Goal: Task Accomplishment & Management: Complete application form

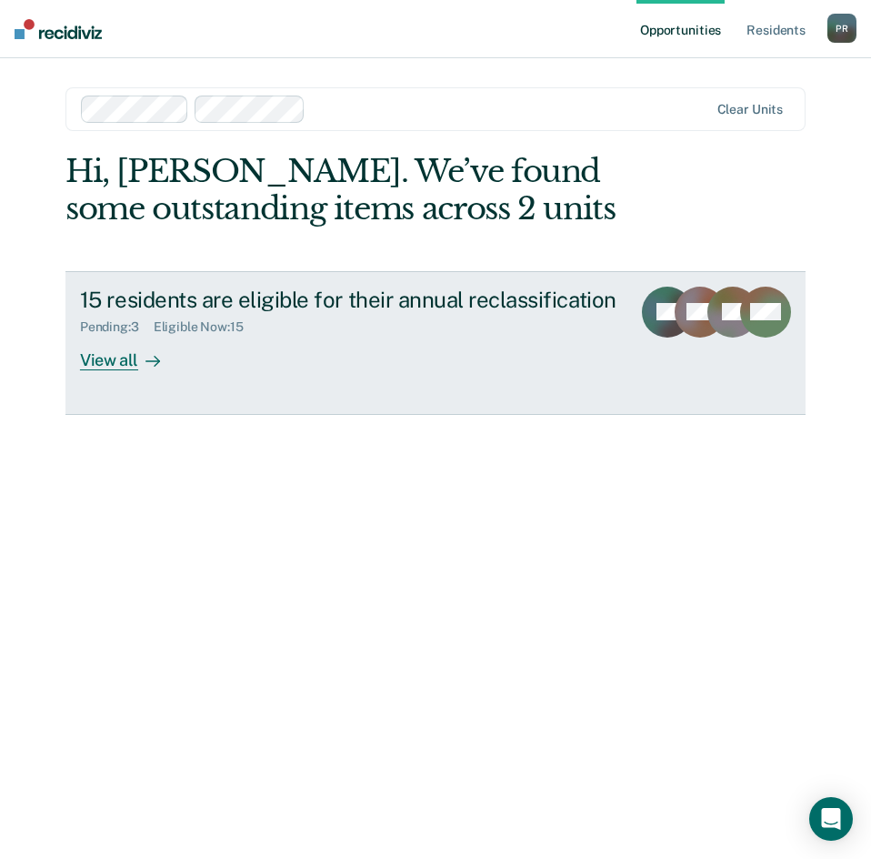
click at [112, 359] on div "View all" at bounding box center [131, 352] width 102 height 35
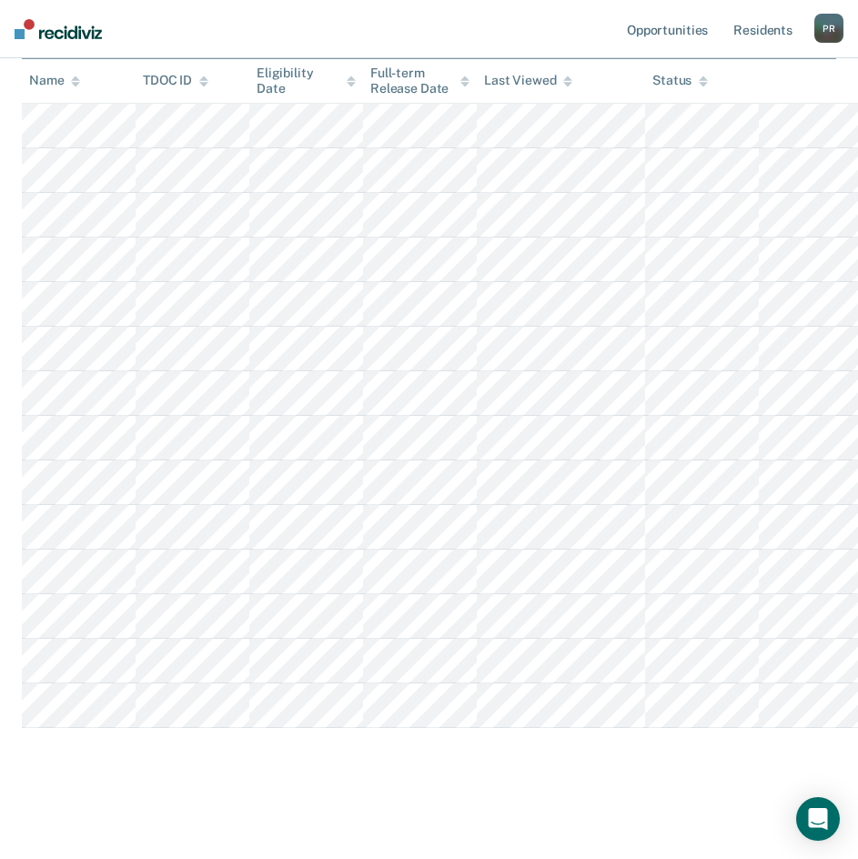
scroll to position [274, 0]
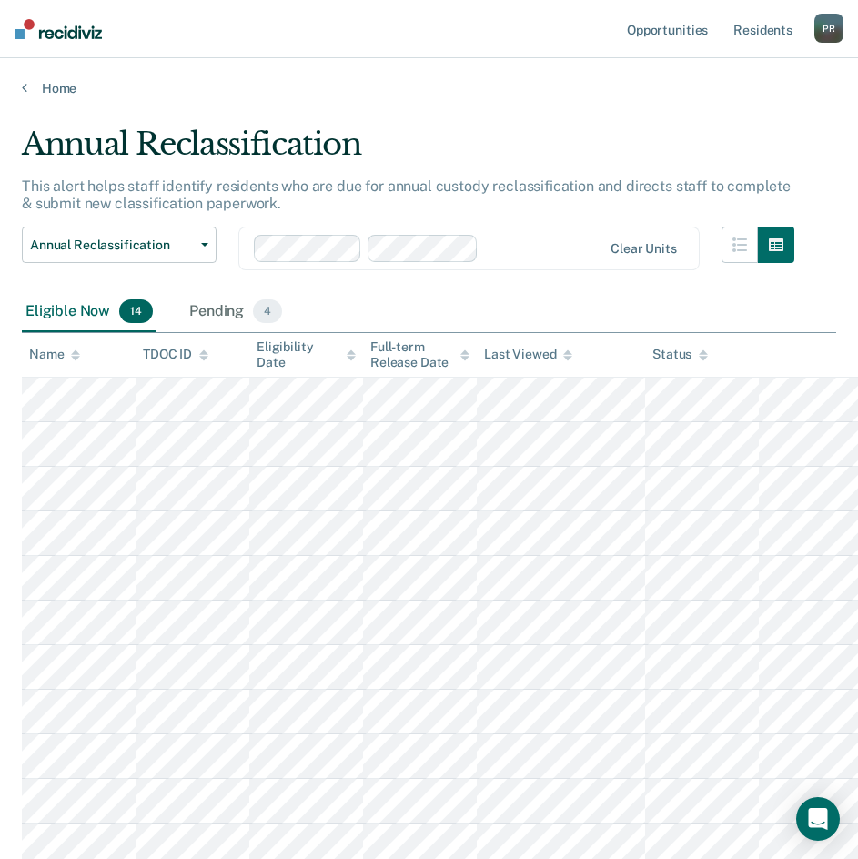
scroll to position [91, 0]
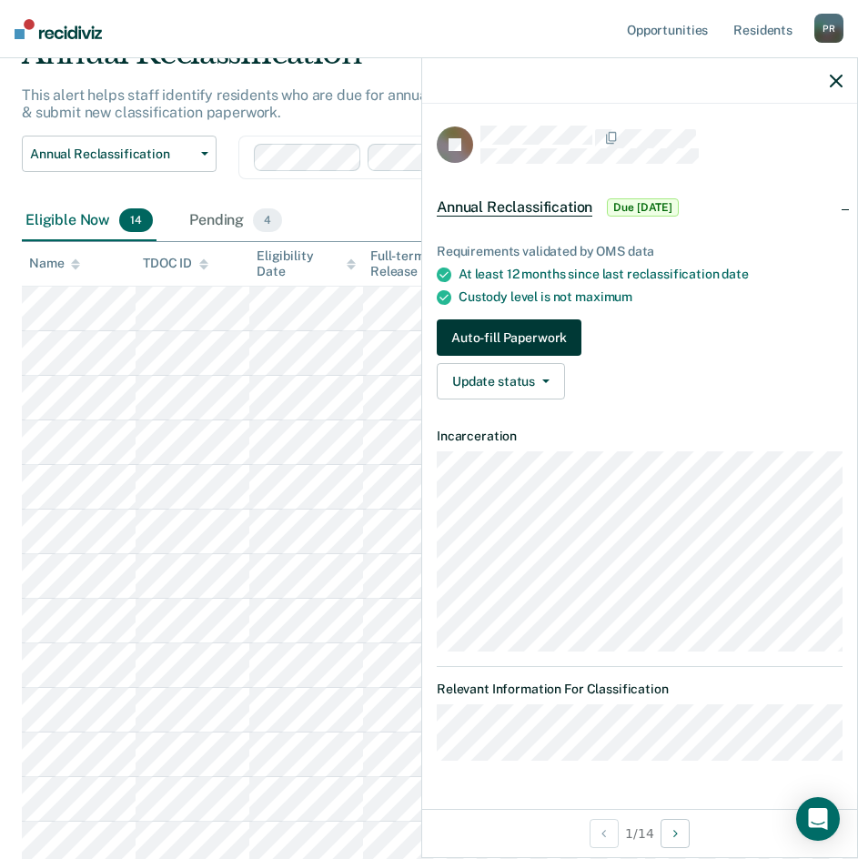
click at [516, 334] on button "Auto-fill Paperwork" at bounding box center [509, 337] width 145 height 36
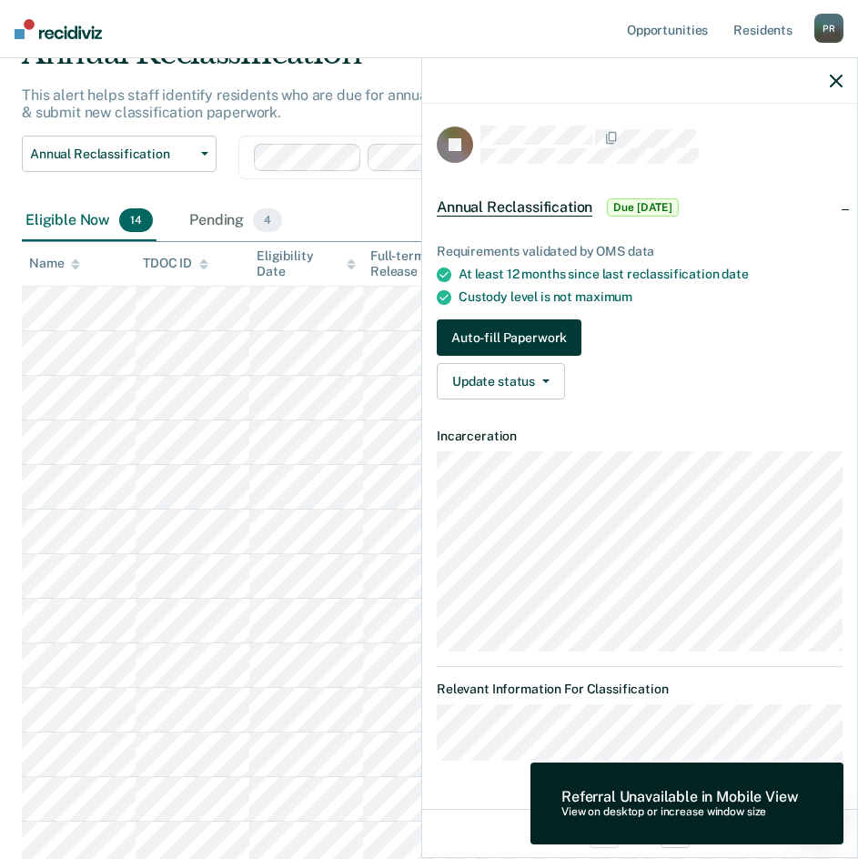
click at [527, 329] on button "Auto-fill Paperwork" at bounding box center [509, 337] width 145 height 36
click at [639, 205] on span "Due [DATE]" at bounding box center [643, 207] width 72 height 18
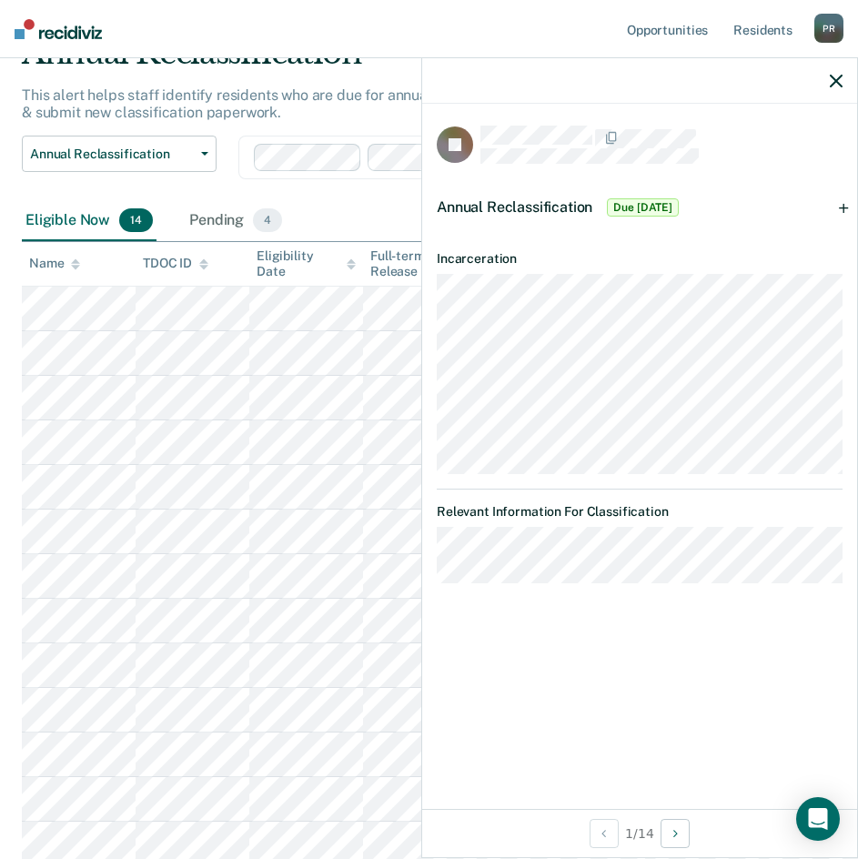
click at [380, 201] on div "Eligible Now 14 Pending 4" at bounding box center [429, 221] width 814 height 41
click at [842, 76] on div at bounding box center [639, 80] width 435 height 45
click at [834, 81] on icon "button" at bounding box center [836, 81] width 13 height 13
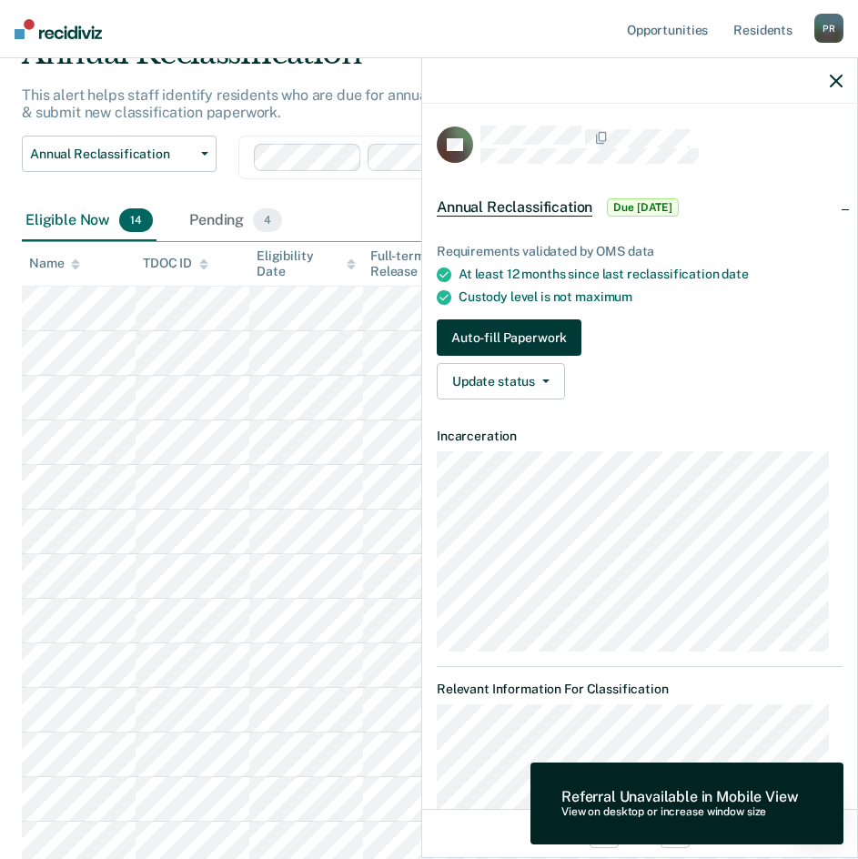
click at [543, 330] on button "Auto-fill Paperwork" at bounding box center [509, 337] width 145 height 36
click at [528, 329] on button "Auto-fill Paperwork" at bounding box center [509, 337] width 145 height 36
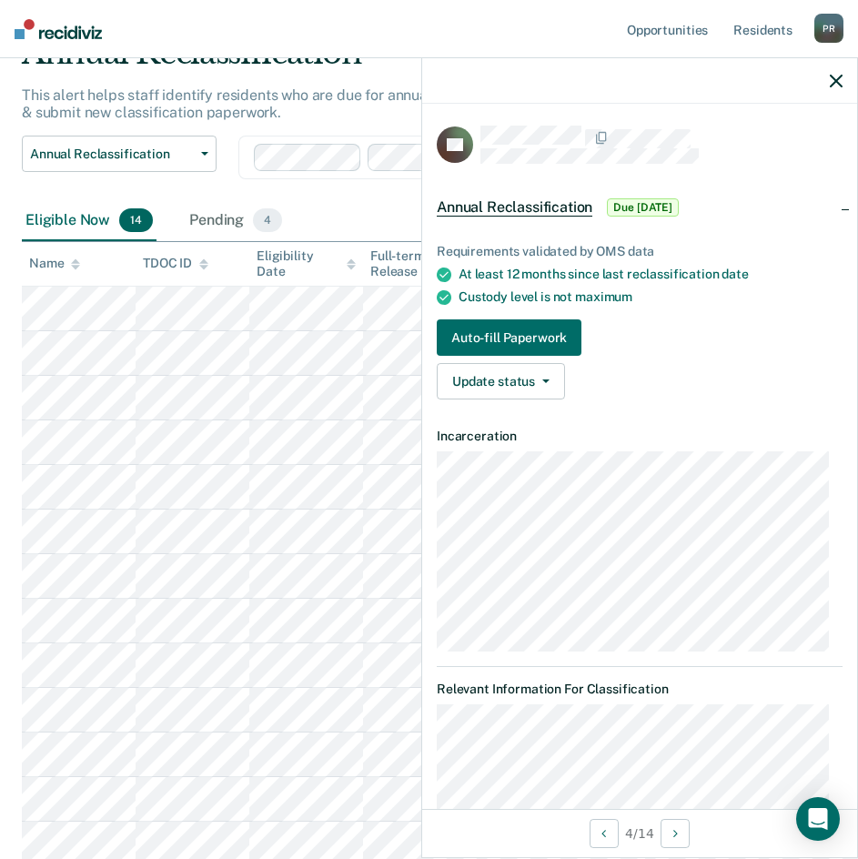
click at [374, 199] on div "Annual Reclassification Custody Level Downgrade Annual Reclassification Initial…" at bounding box center [408, 168] width 772 height 65
click at [527, 326] on button "Auto-fill Paperwork" at bounding box center [509, 337] width 145 height 36
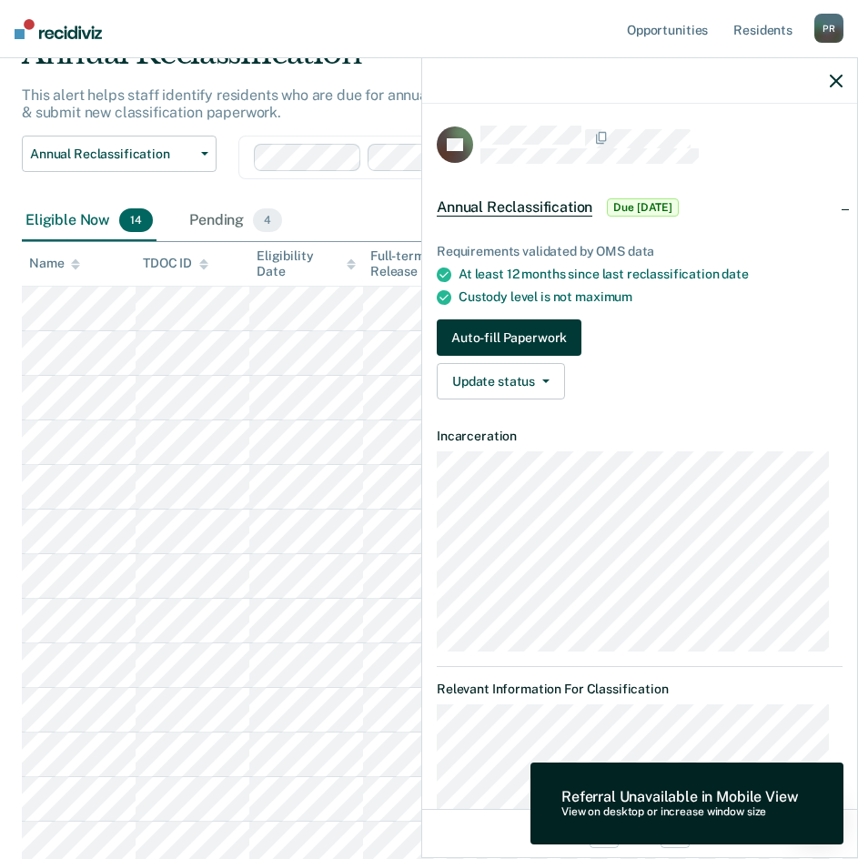
click at [531, 329] on button "Auto-fill Paperwork" at bounding box center [509, 337] width 145 height 36
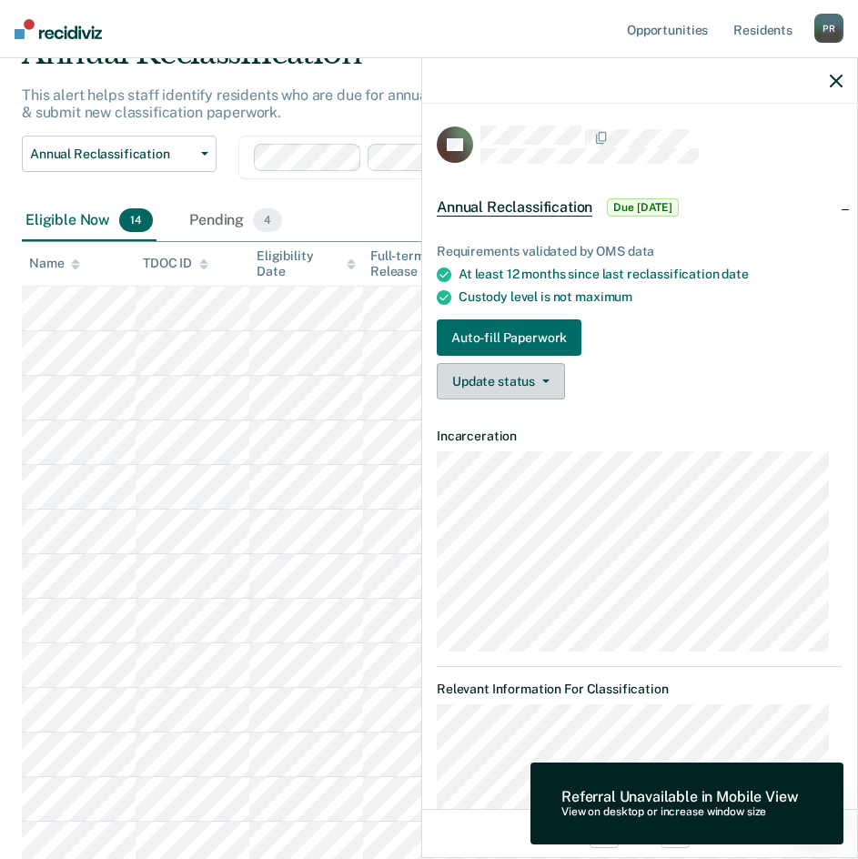
click at [542, 379] on icon "button" at bounding box center [545, 381] width 7 height 4
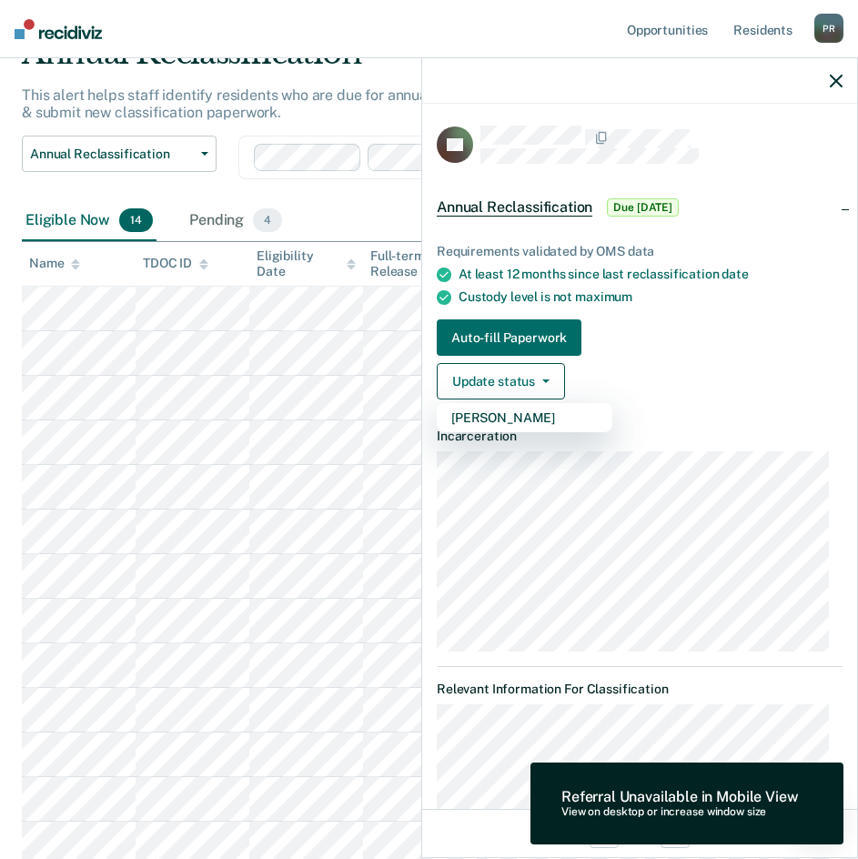
click at [368, 214] on div "Eligible Now 14 Pending 4" at bounding box center [429, 221] width 814 height 41
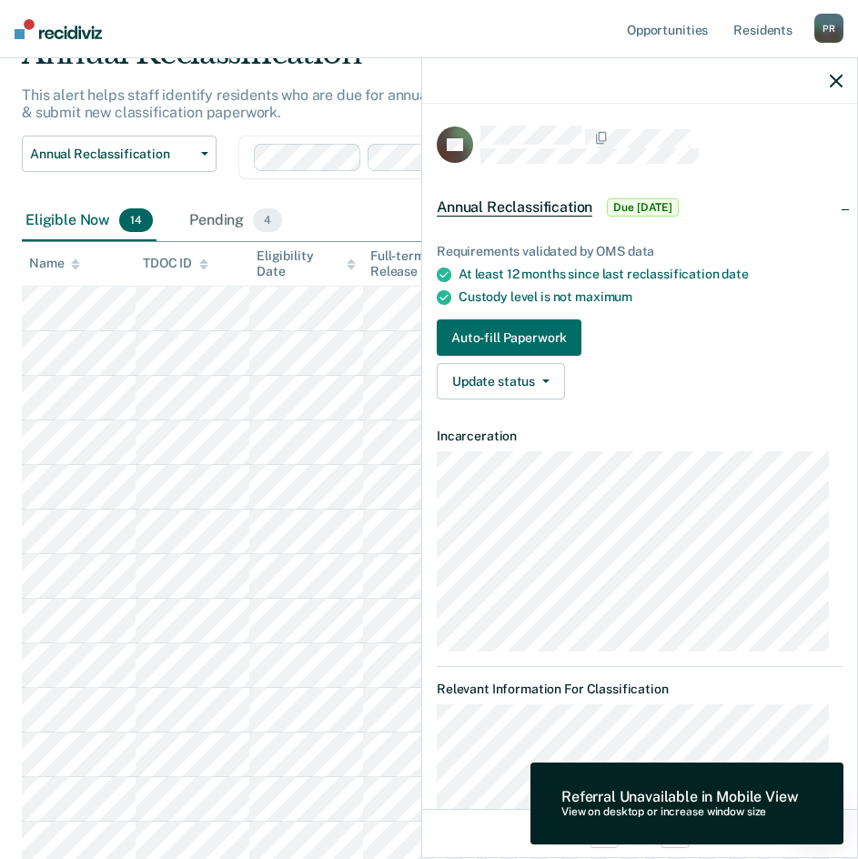
click at [821, 73] on div at bounding box center [639, 80] width 435 height 45
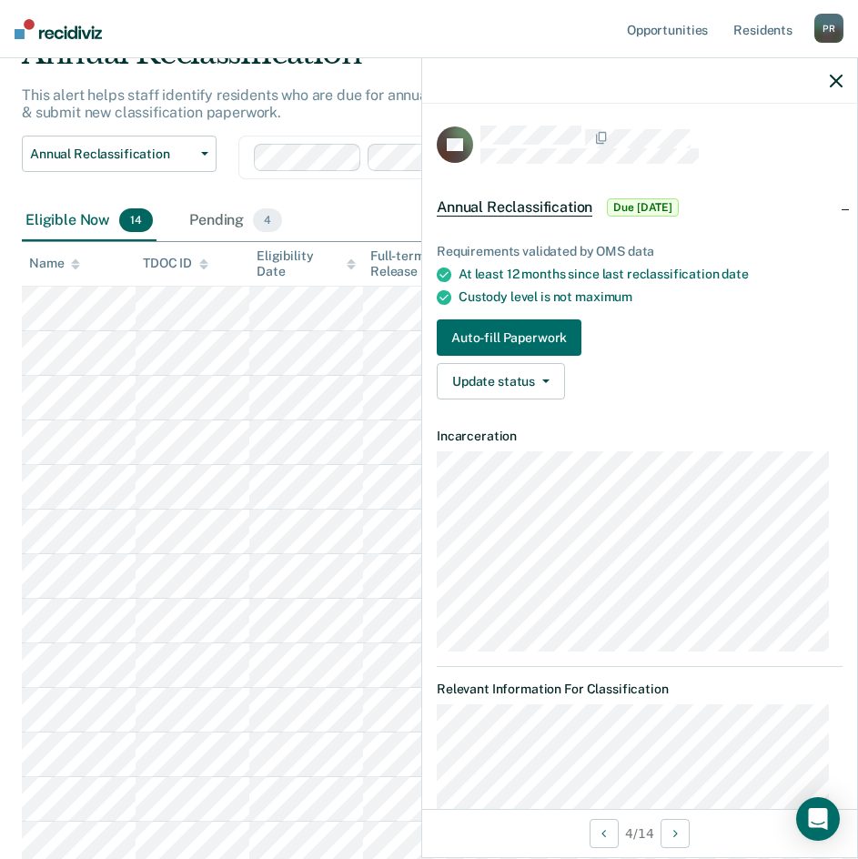
click at [837, 76] on icon "button" at bounding box center [836, 81] width 13 height 13
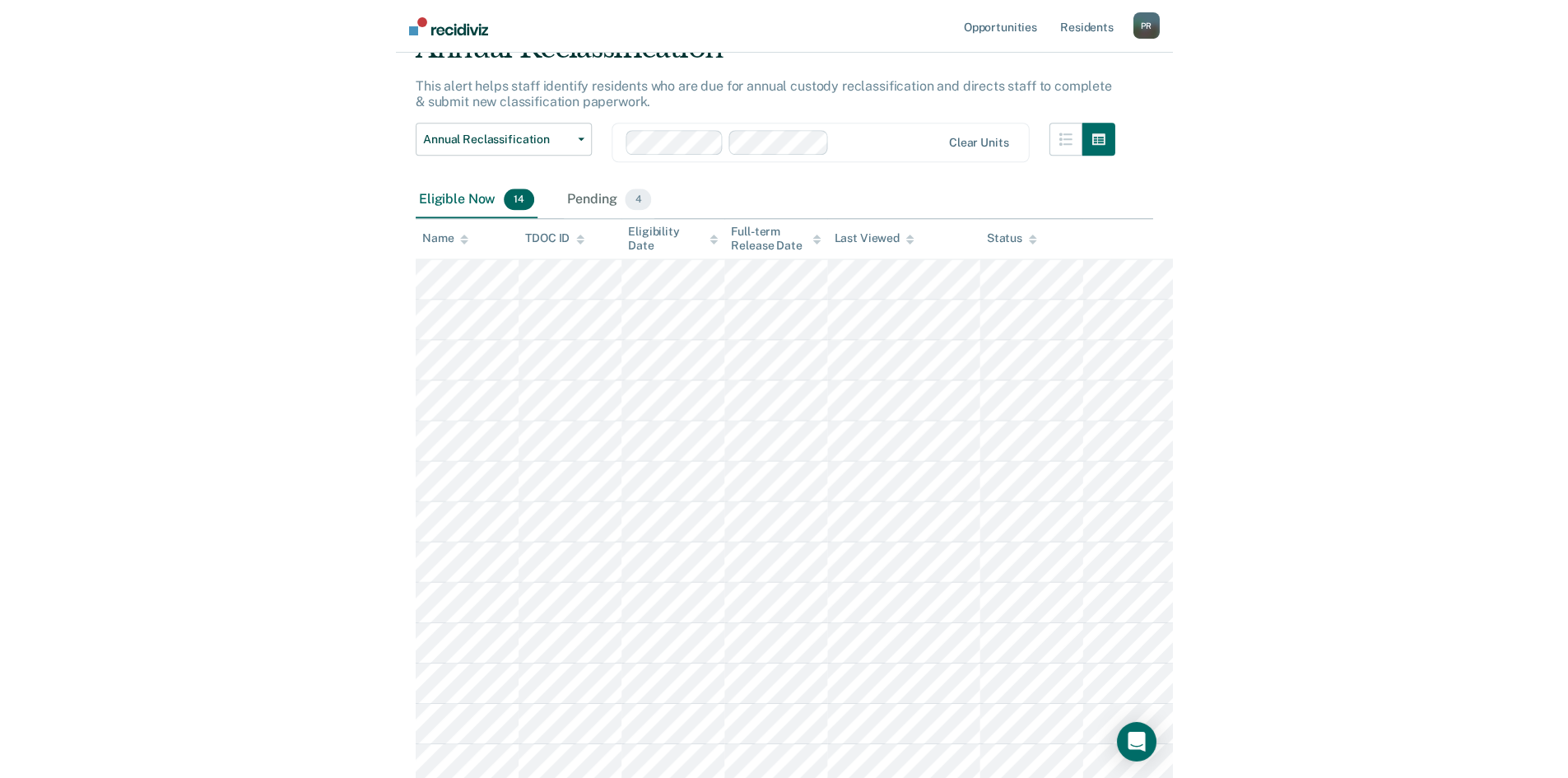
scroll to position [0, 0]
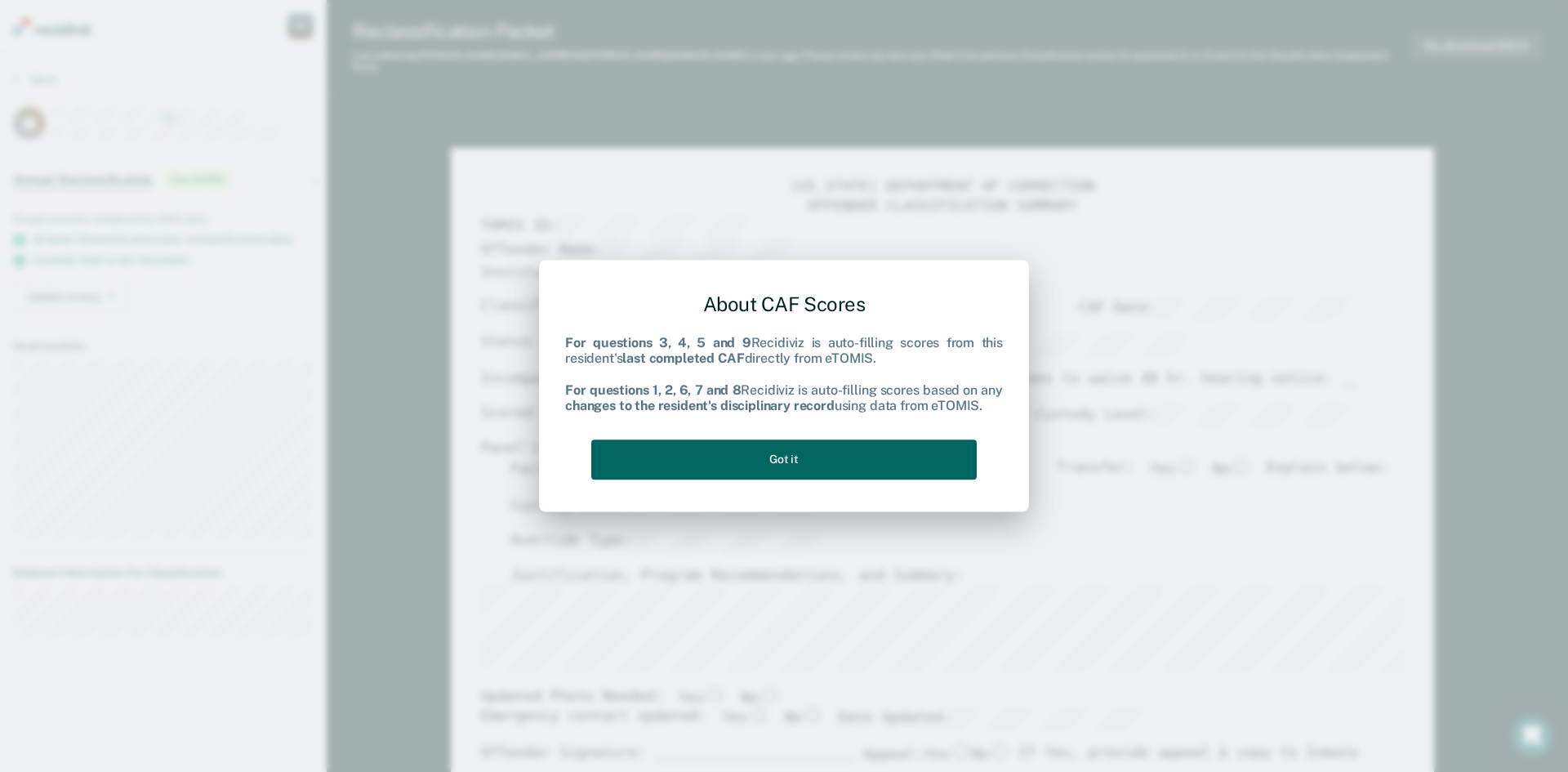
click at [782, 462] on button "Got it" at bounding box center [784, 459] width 385 height 40
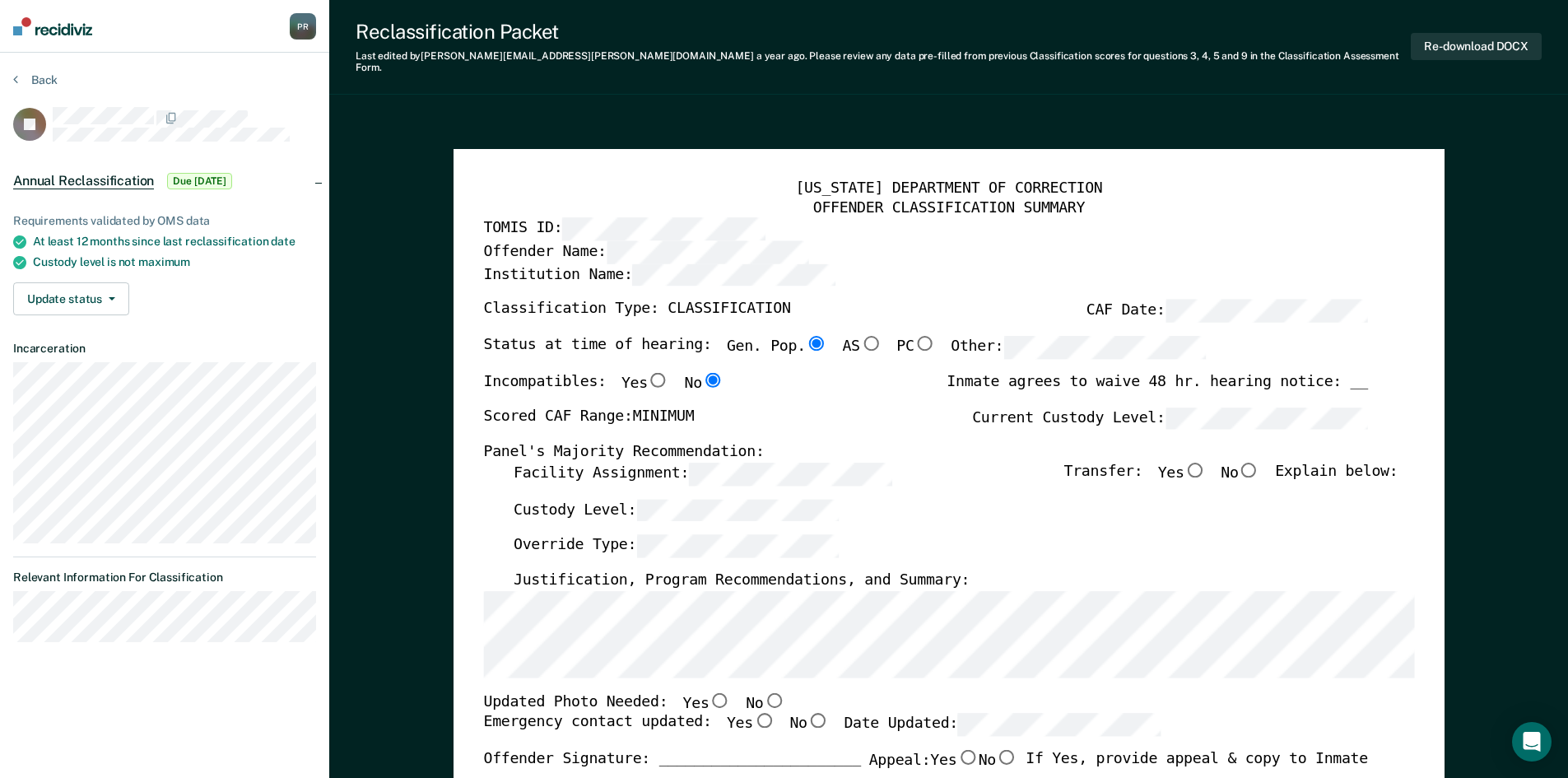
click at [698, 276] on div "Institution Name:" at bounding box center [925, 281] width 884 height 36
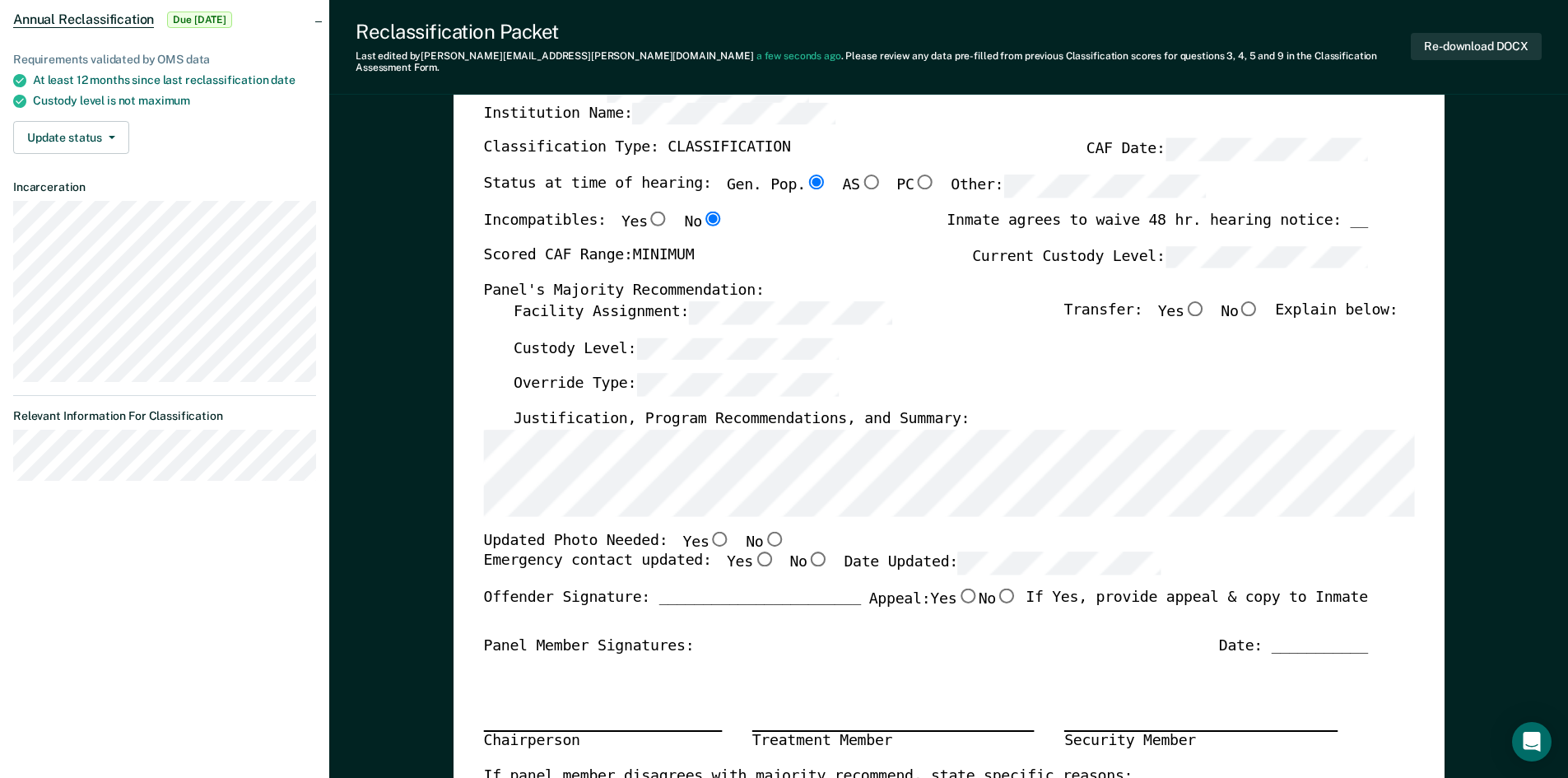
scroll to position [165, 0]
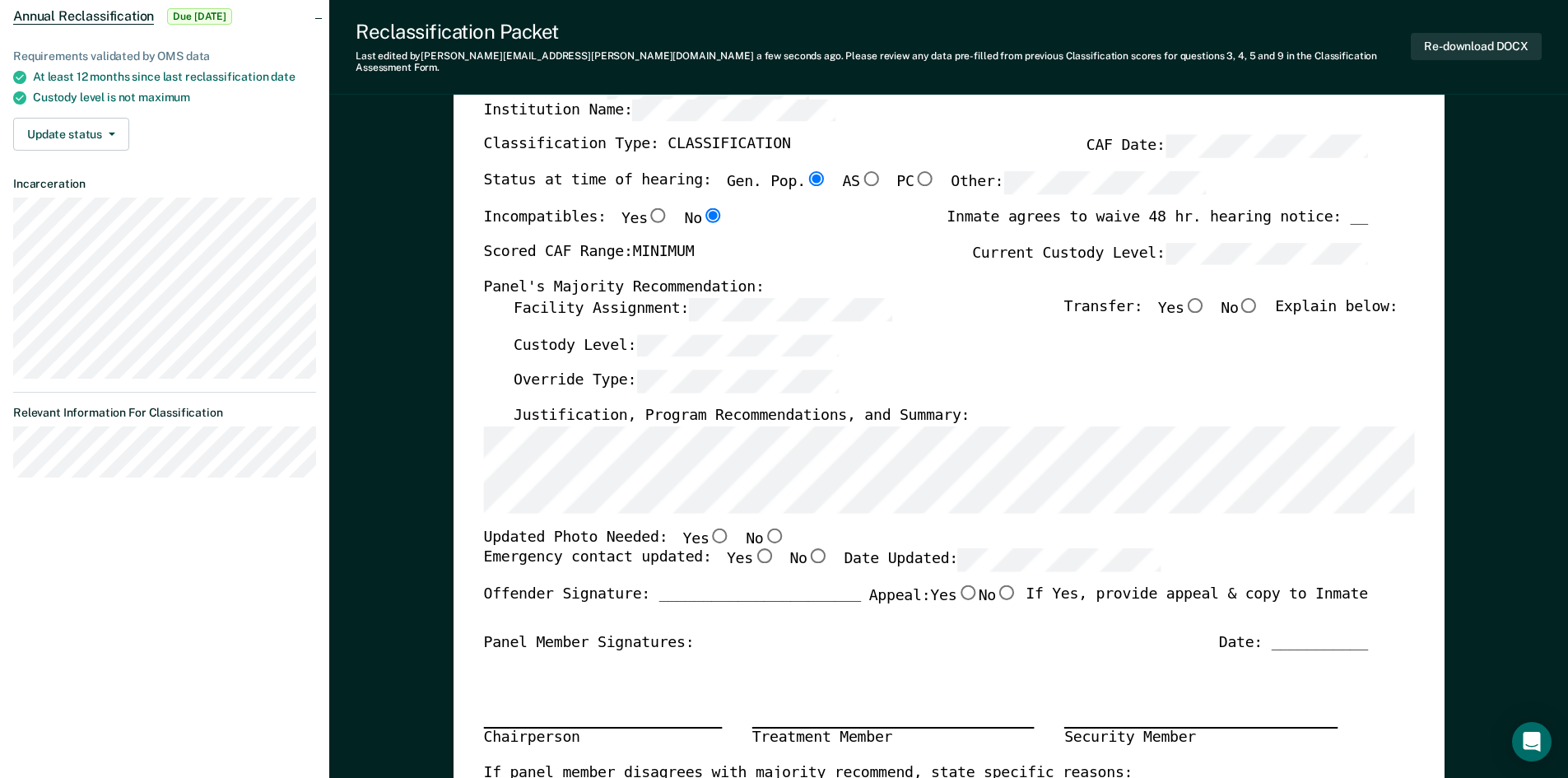
click at [763, 527] on input "No" at bounding box center [774, 535] width 22 height 14
type textarea "x"
radio input "true"
click at [752, 548] on input "Yes" at bounding box center [763, 555] width 22 height 14
type textarea "x"
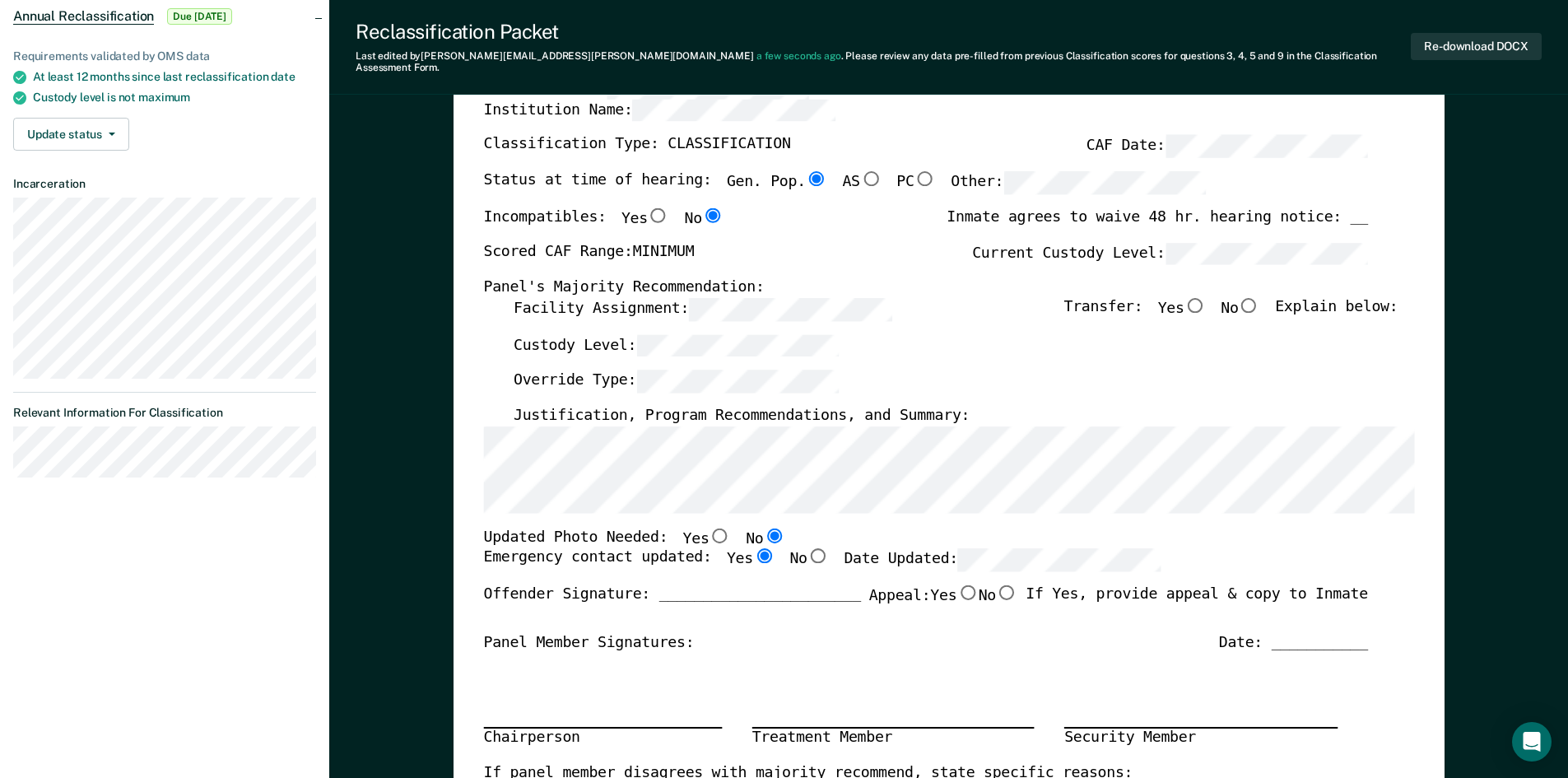
radio input "true"
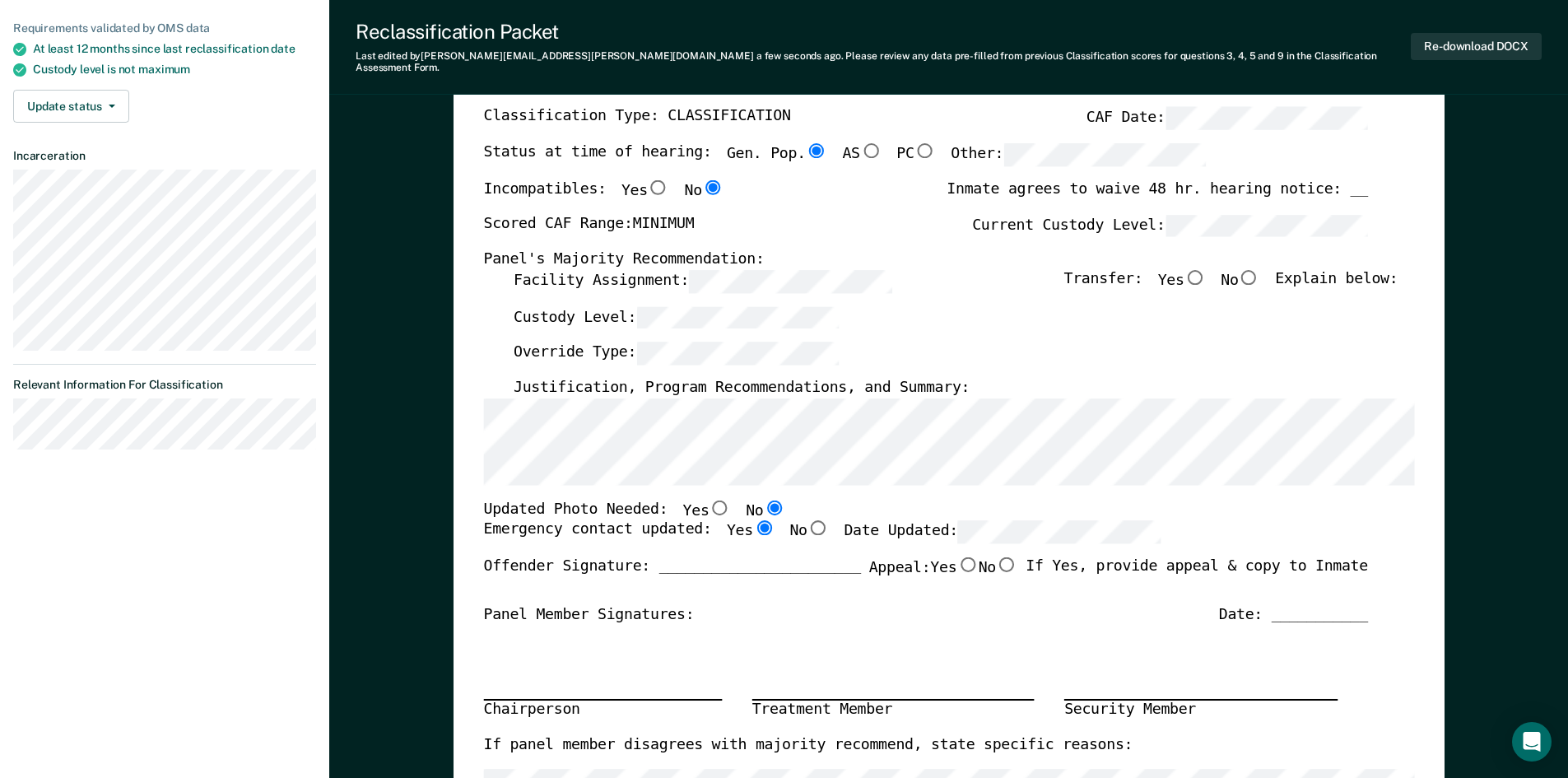
scroll to position [0, 0]
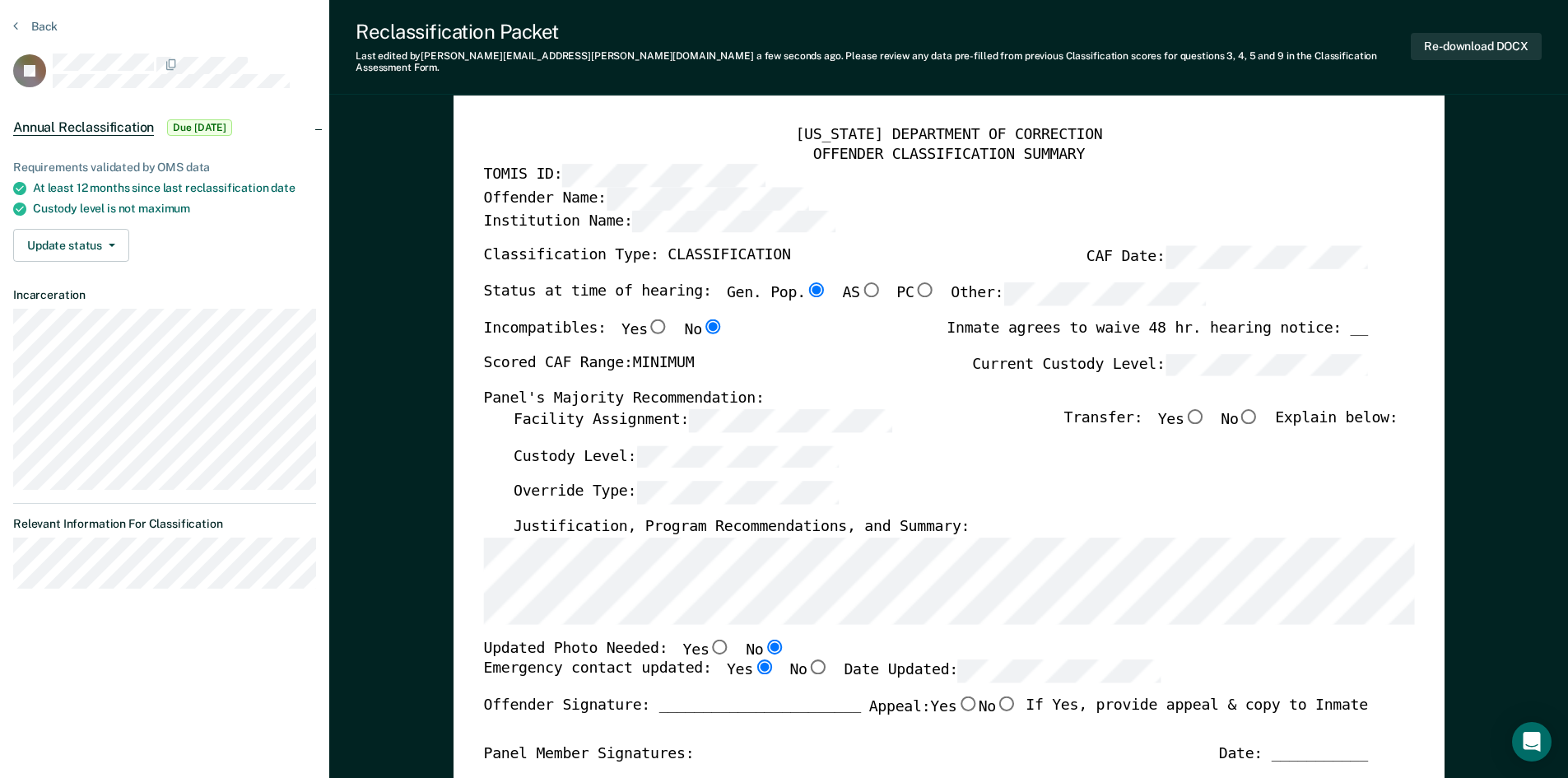
scroll to position [82, 0]
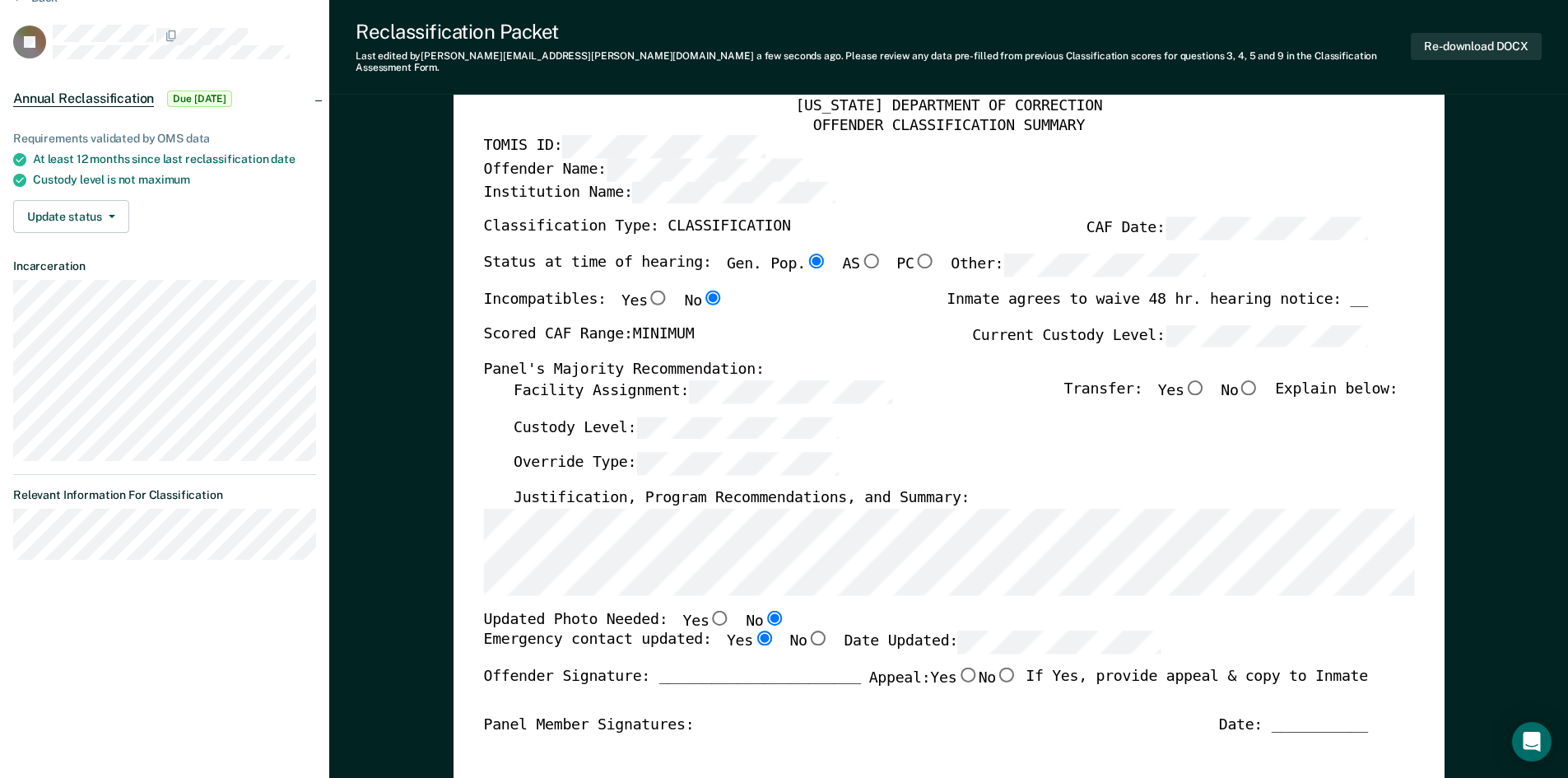
click at [788, 379] on input "No" at bounding box center [1249, 386] width 22 height 14
type textarea "x"
radio input "true"
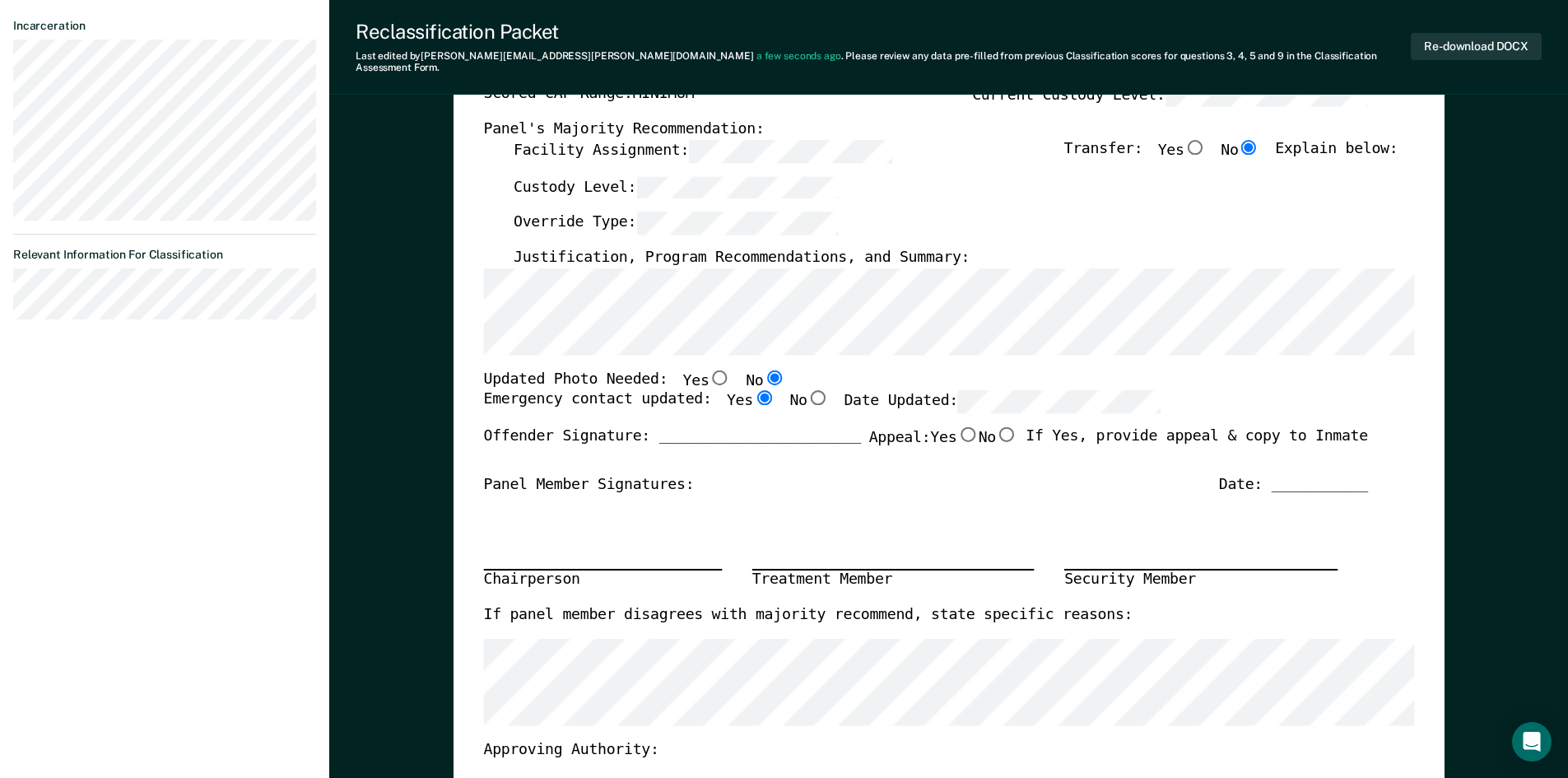
scroll to position [329, 0]
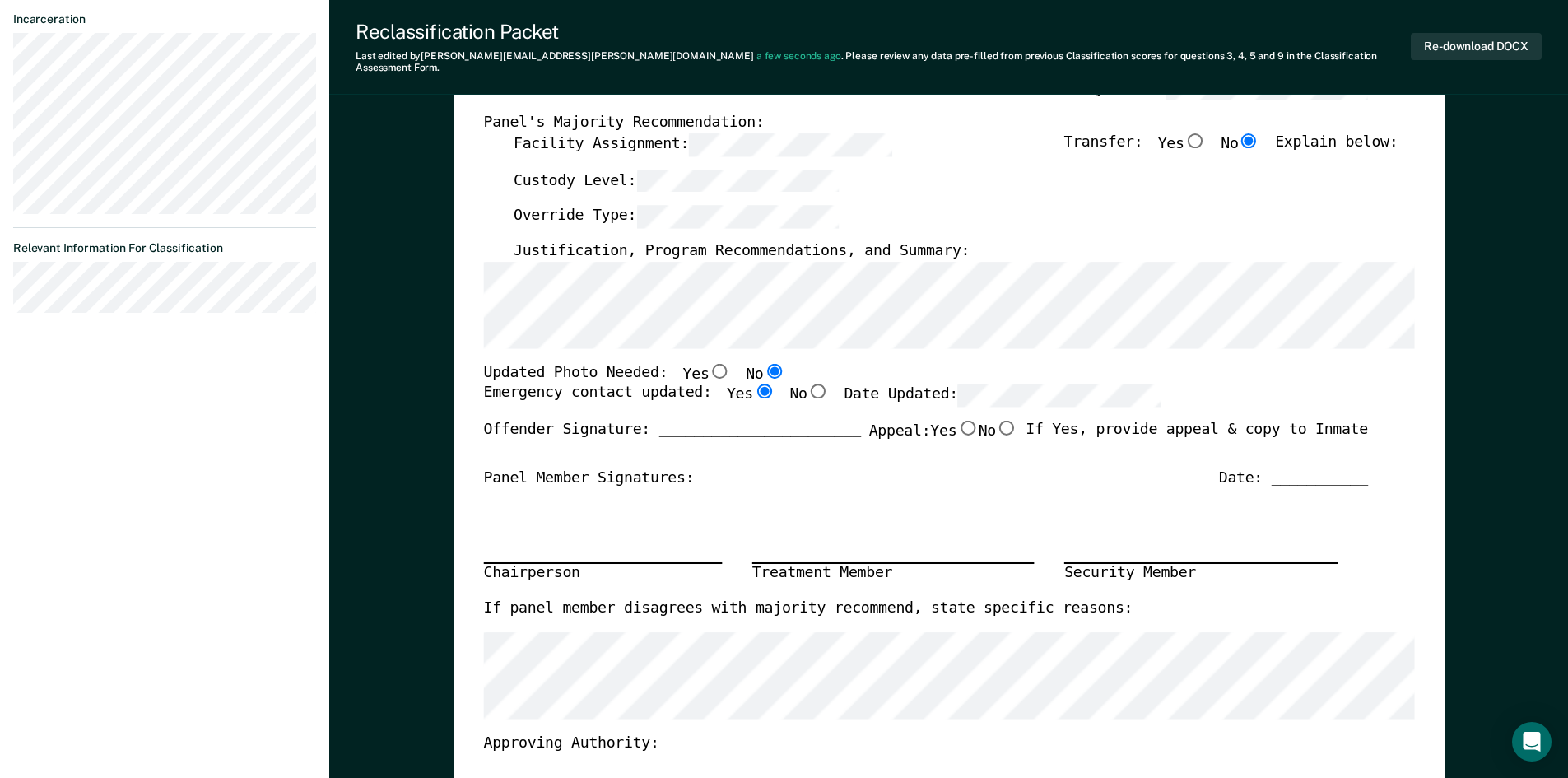
click at [788, 420] on input "No" at bounding box center [1007, 427] width 22 height 14
type textarea "x"
radio input "true"
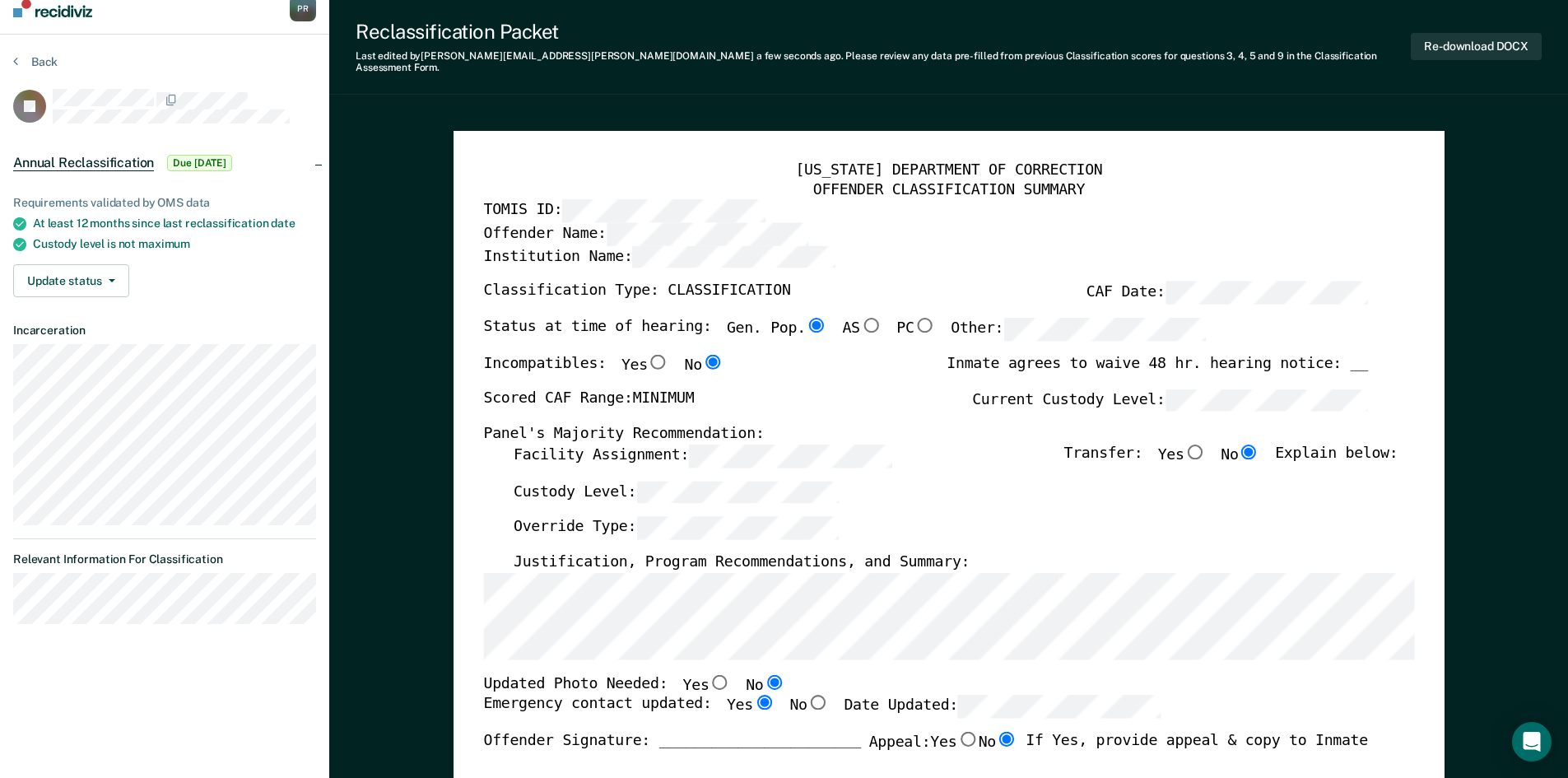
scroll to position [0, 0]
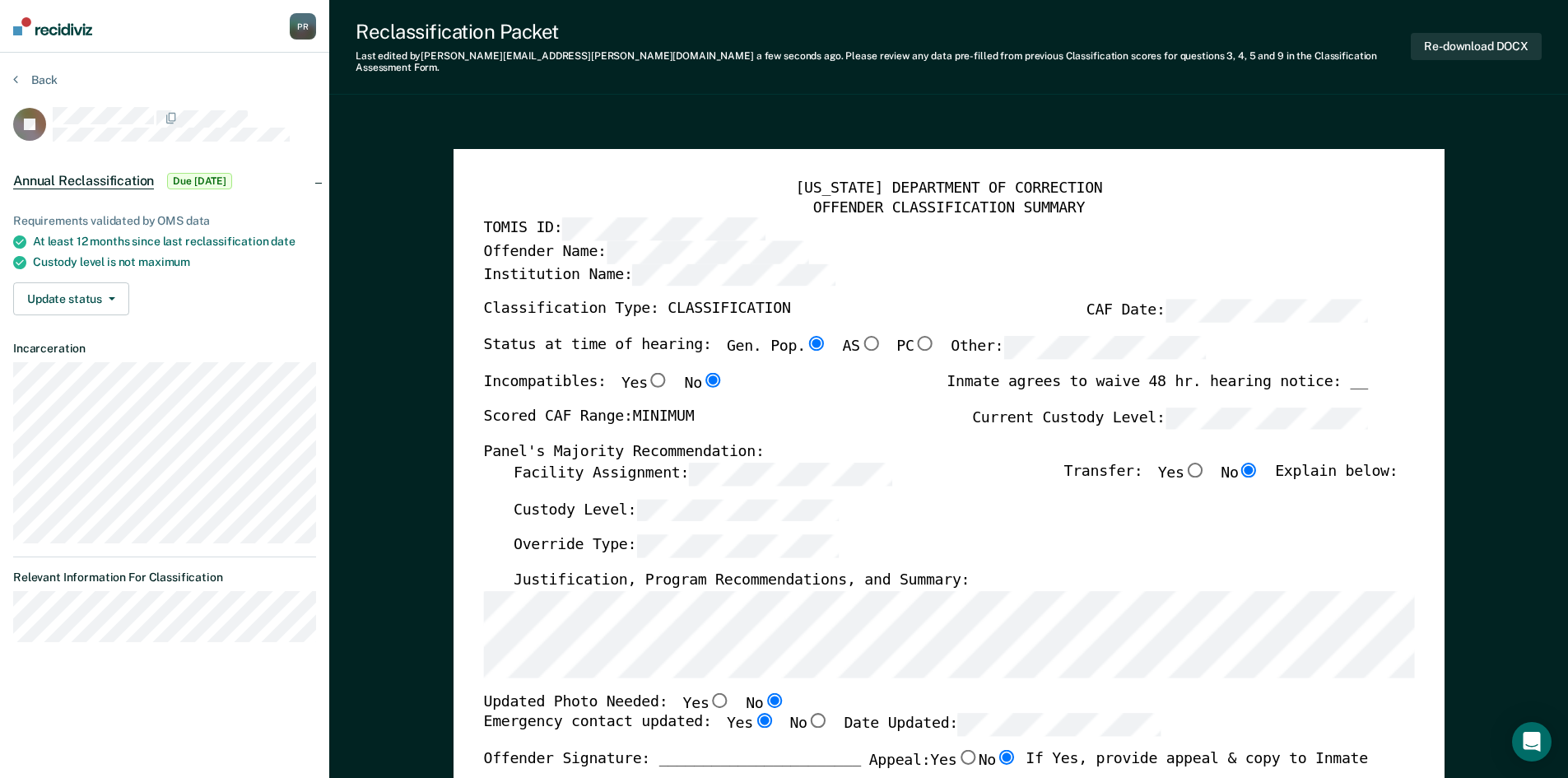
click at [126, 615] on section "Back JB Annual Reclassification Due [DATE] Requirements validated by OMS data A…" at bounding box center [165, 364] width 329 height 622
click at [788, 37] on button "Re-download DOCX" at bounding box center [1476, 46] width 131 height 27
type textarea "x"
